Goal: Information Seeking & Learning: Learn about a topic

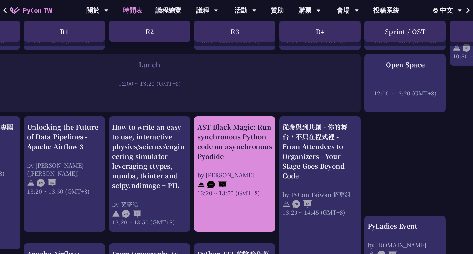
scroll to position [496, 68]
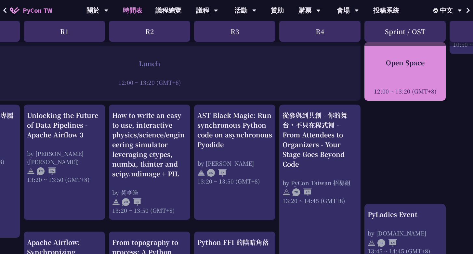
click at [399, 92] on div "Open Space 12:00 ~ 13:20 (GMT+8)" at bounding box center [404, 71] width 81 height 58
click at [403, 89] on div "12:00 ~ 13:20 (GMT+8)" at bounding box center [405, 91] width 75 height 8
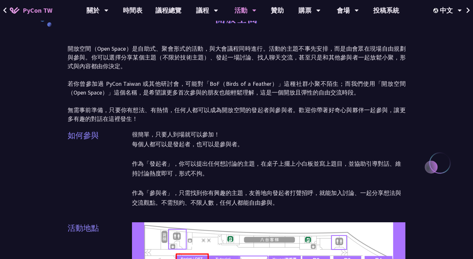
scroll to position [9, 0]
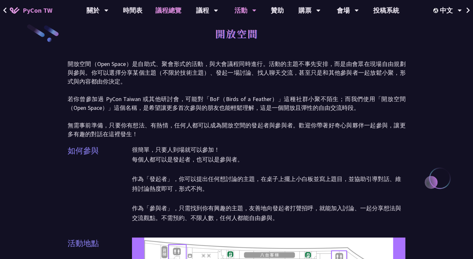
click at [171, 8] on link "議程總覽" at bounding box center [168, 10] width 39 height 21
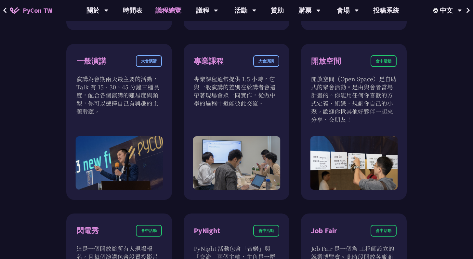
scroll to position [387, 0]
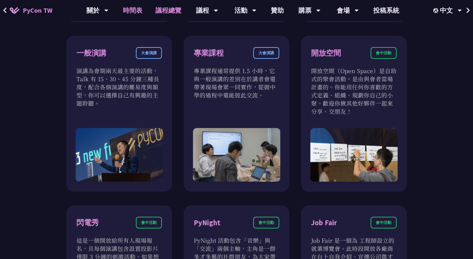
click at [135, 14] on link "時間表" at bounding box center [132, 10] width 32 height 21
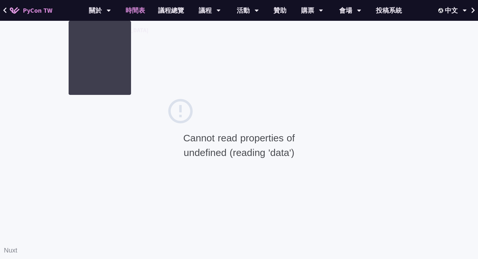
click at [40, 16] on link "PyCon TW" at bounding box center [31, 10] width 56 height 16
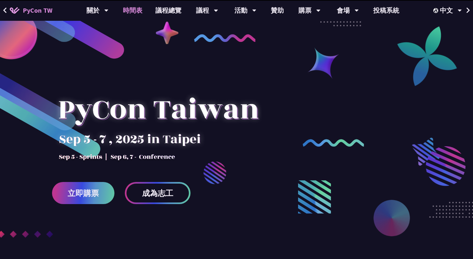
click at [141, 12] on link "時間表" at bounding box center [132, 10] width 32 height 21
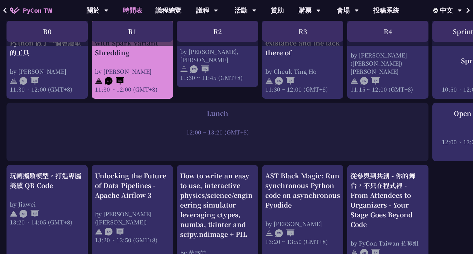
scroll to position [481, 0]
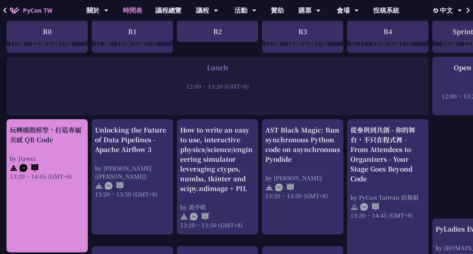
click at [62, 162] on div at bounding box center [47, 167] width 75 height 10
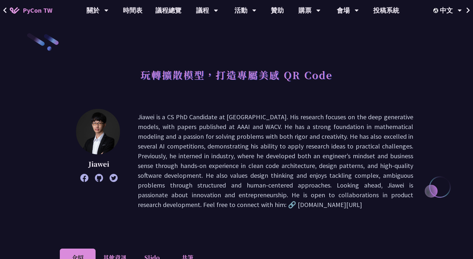
scroll to position [5, 0]
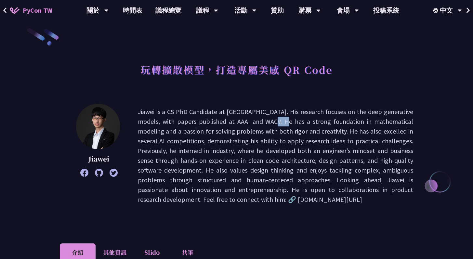
copy p "WACV"
drag, startPoint x: 223, startPoint y: 121, endPoint x: 239, endPoint y: 119, distance: 15.4
click at [239, 119] on p "Jiawei is a CS PhD Candidate at NTU. His research focuses on the deep generativ…" at bounding box center [275, 155] width 275 height 97
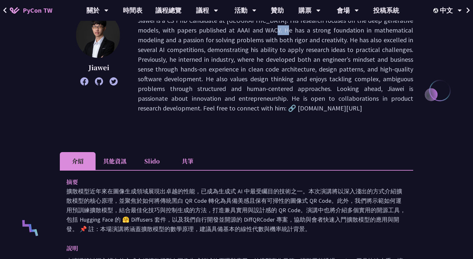
scroll to position [45, 0]
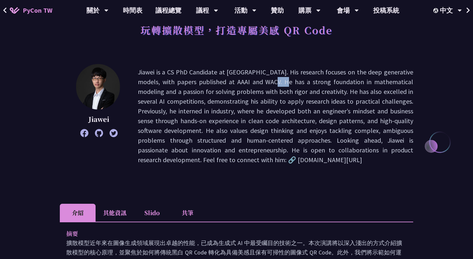
click at [195, 153] on p "Jiawei is a CS PhD Candidate at NTU. His research focuses on the deep generativ…" at bounding box center [275, 115] width 275 height 97
drag, startPoint x: 230, startPoint y: 159, endPoint x: 307, endPoint y: 160, distance: 77.0
click at [307, 160] on p "Jiawei is a CS PhD Candidate at NTU. His research focuses on the deep generativ…" at bounding box center [275, 115] width 275 height 97
click at [240, 173] on div "Jiawei Jiawei is a CS PhD Candidate at NTU. His research focuses on the deep ge…" at bounding box center [236, 125] width 353 height 123
copy p "inkedin.com/in/jwliao1209"
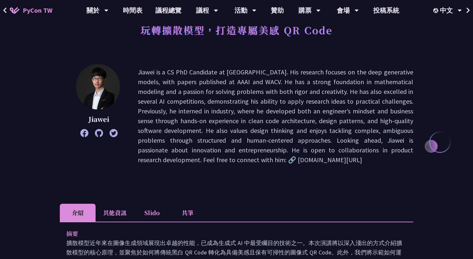
drag, startPoint x: 229, startPoint y: 160, endPoint x: 309, endPoint y: 162, distance: 80.3
click at [268, 98] on p "Jiawei is a CS PhD Candidate at NTU. His research focuses on the deep generativ…" at bounding box center [275, 115] width 275 height 97
click at [97, 137] on div "Jiawei" at bounding box center [98, 116] width 45 height 104
click at [101, 135] on icon at bounding box center [99, 133] width 8 height 8
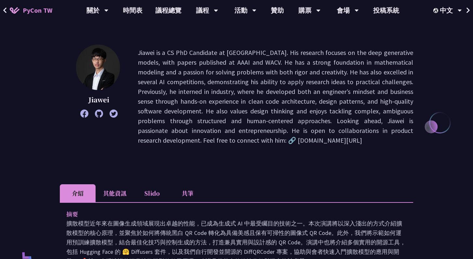
scroll to position [103, 0]
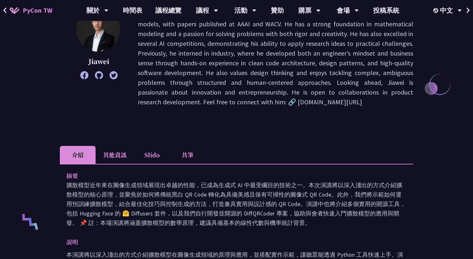
click at [154, 155] on li "Slido" at bounding box center [152, 155] width 36 height 18
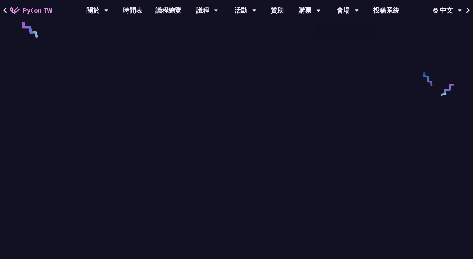
scroll to position [212, 0]
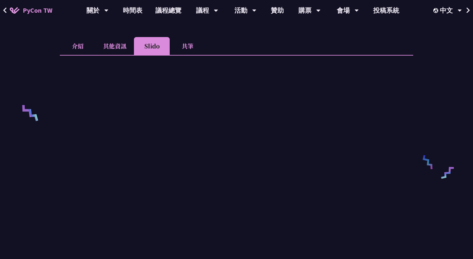
click at [190, 49] on li "共筆" at bounding box center [188, 46] width 36 height 18
click at [157, 48] on li "Slido" at bounding box center [152, 46] width 36 height 18
click at [117, 52] on li "其他資訊" at bounding box center [115, 46] width 38 height 18
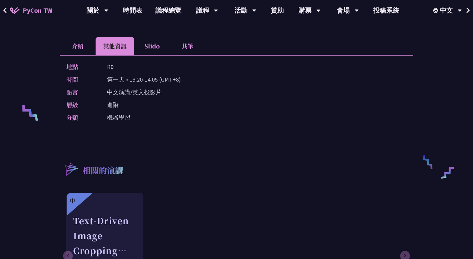
click at [83, 47] on li "介紹" at bounding box center [78, 46] width 36 height 18
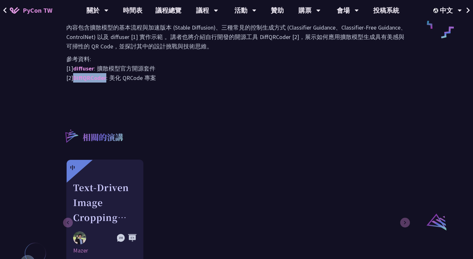
scroll to position [353, 0]
